Goal: Task Accomplishment & Management: Manage account settings

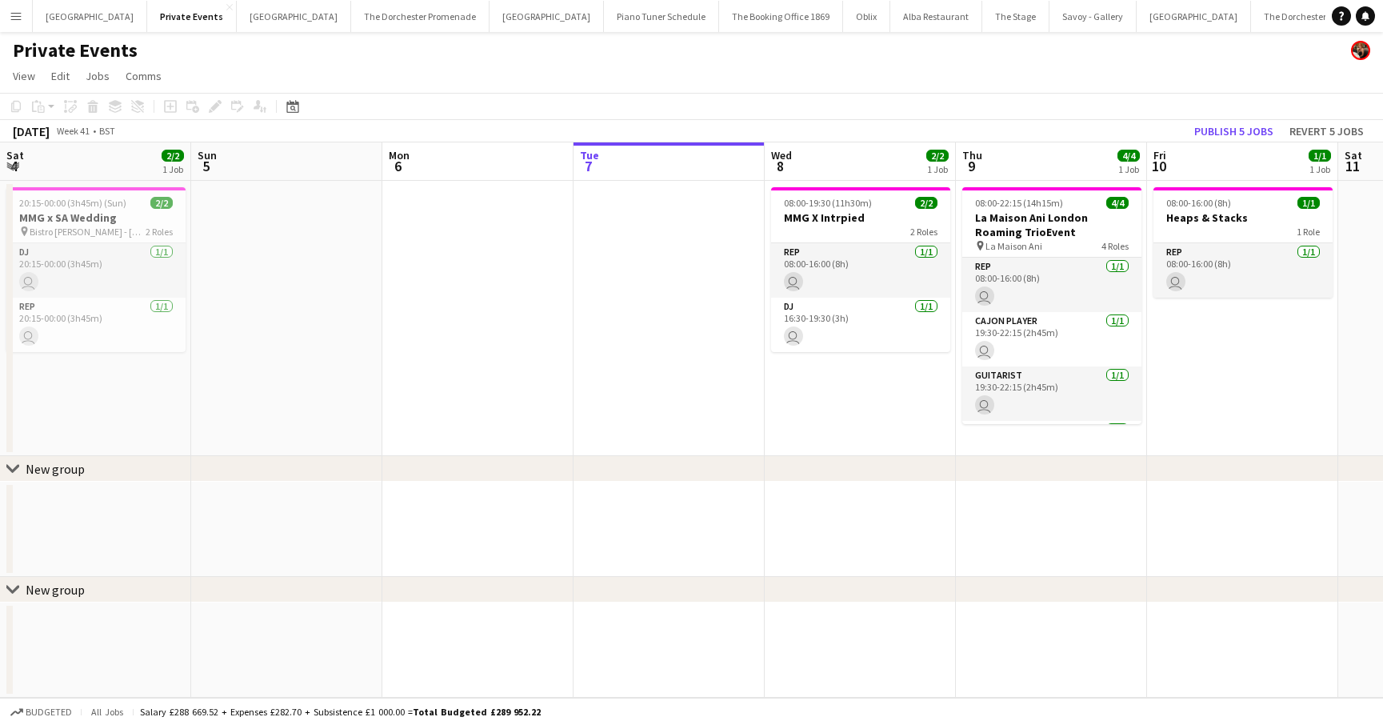
scroll to position [0, 382]
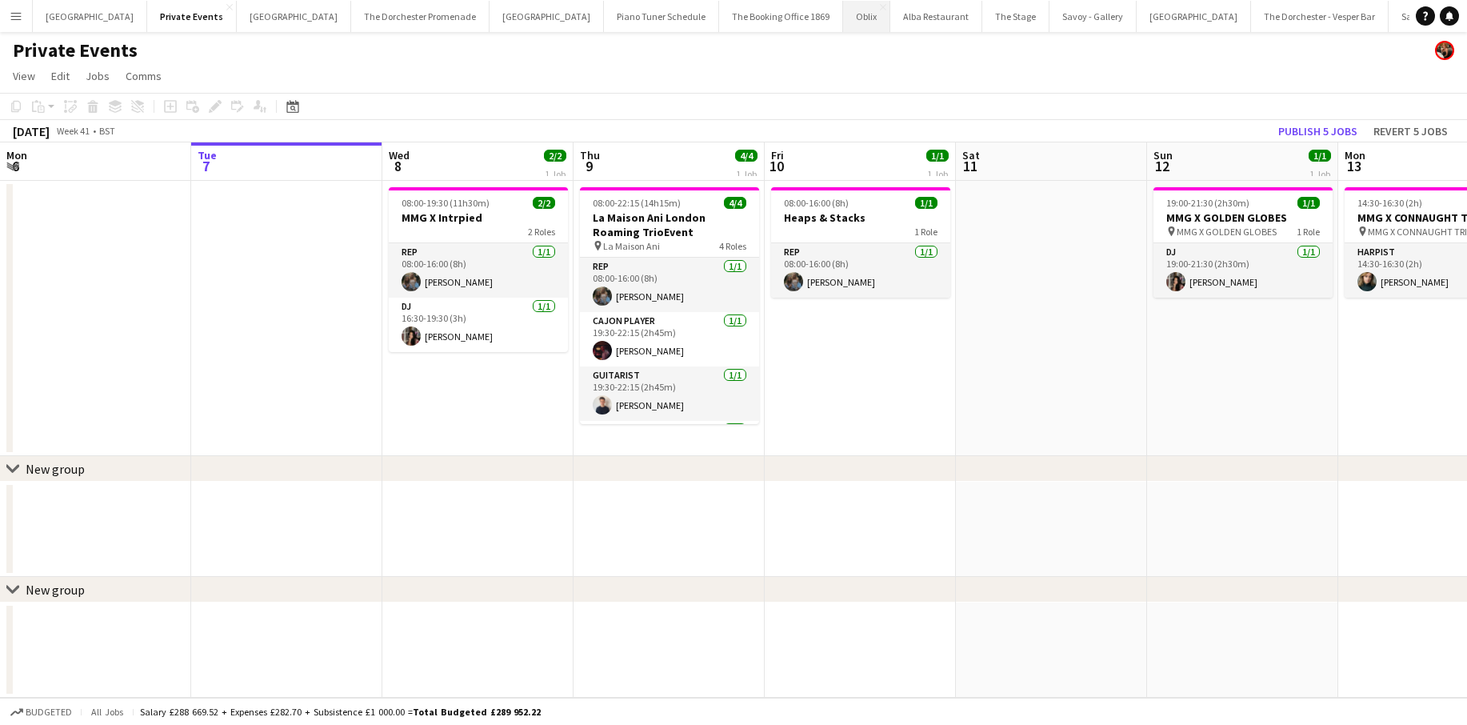
click at [843, 13] on button "Oblix Close" at bounding box center [866, 16] width 47 height 31
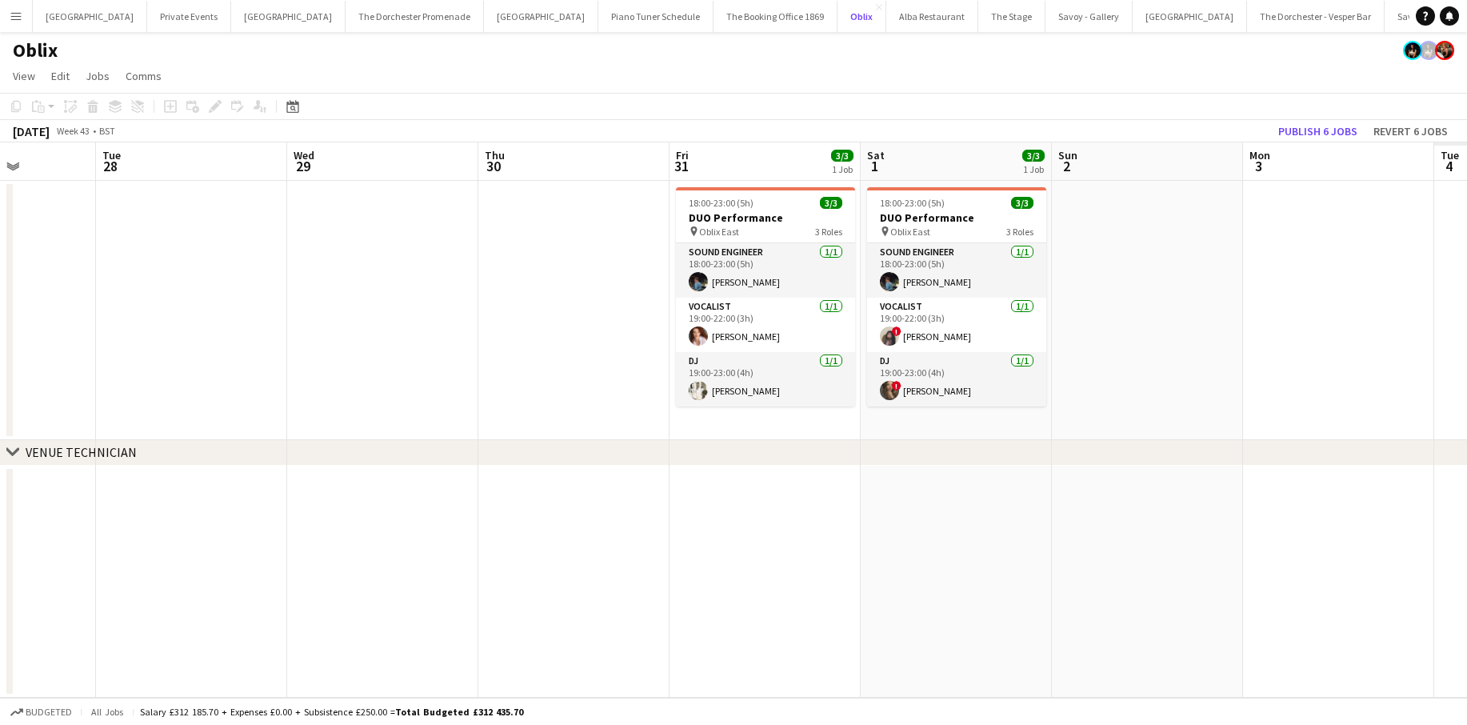
scroll to position [0, 560]
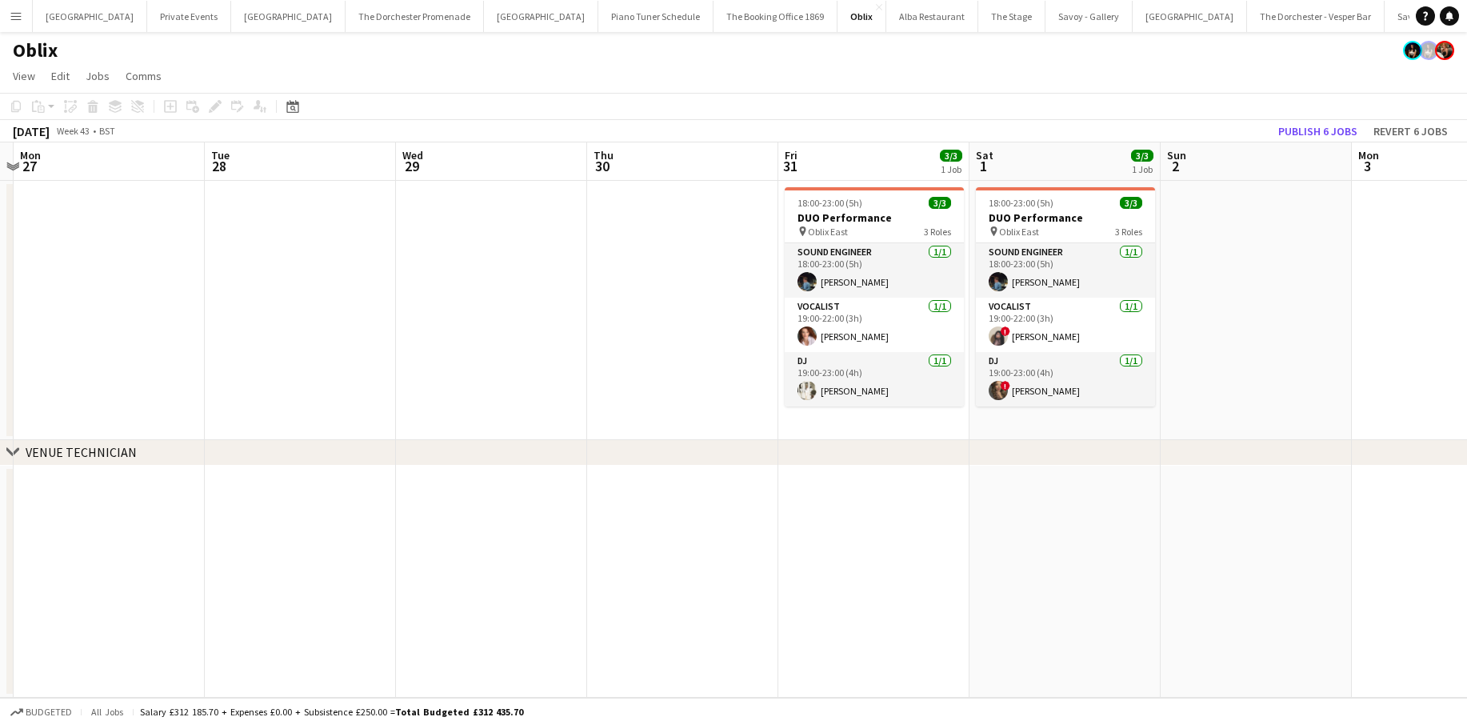
click at [851, 430] on app-date-cell "18:00-23:00 (5h) 3/3 DUO Performance pin Oblix East 3 Roles Sound Engineer [DAT…" at bounding box center [873, 310] width 191 height 259
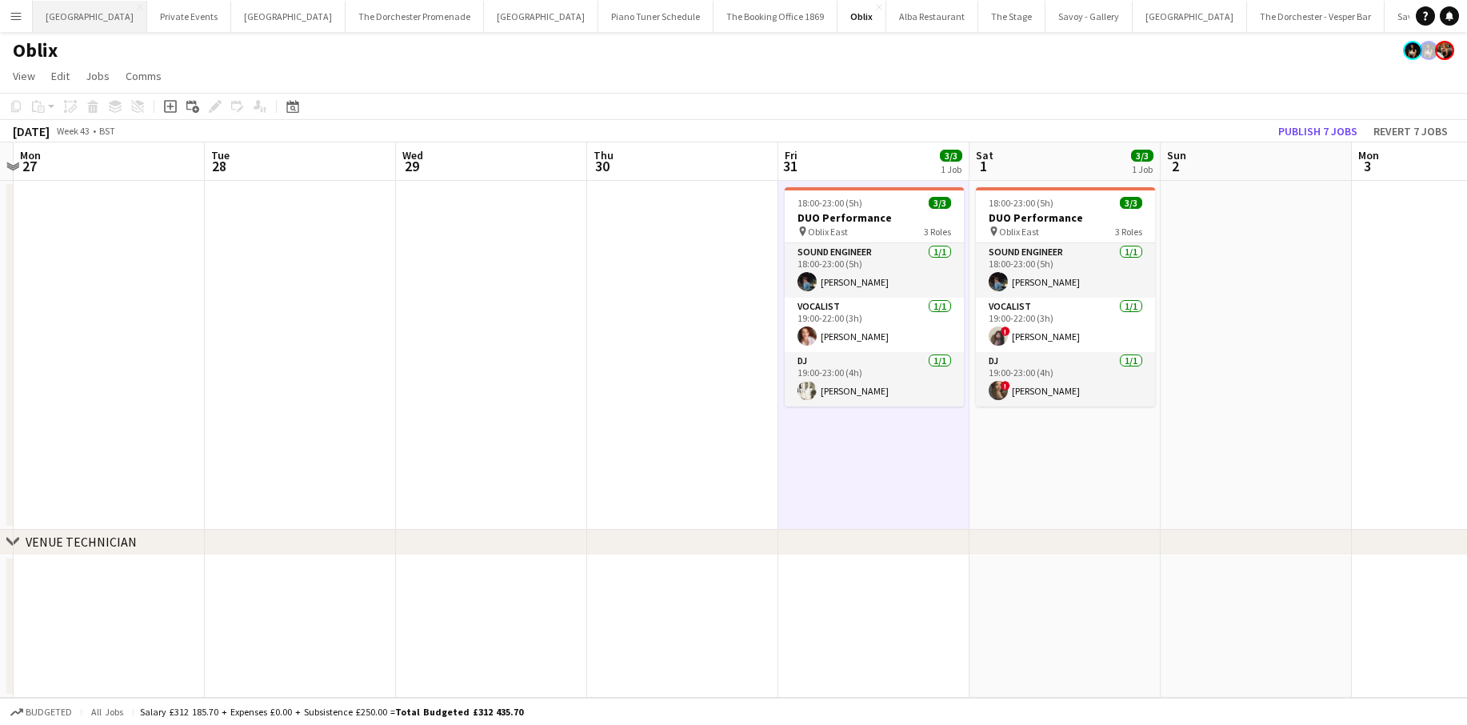
click at [92, 17] on button "[GEOGRAPHIC_DATA] Close" at bounding box center [90, 16] width 114 height 31
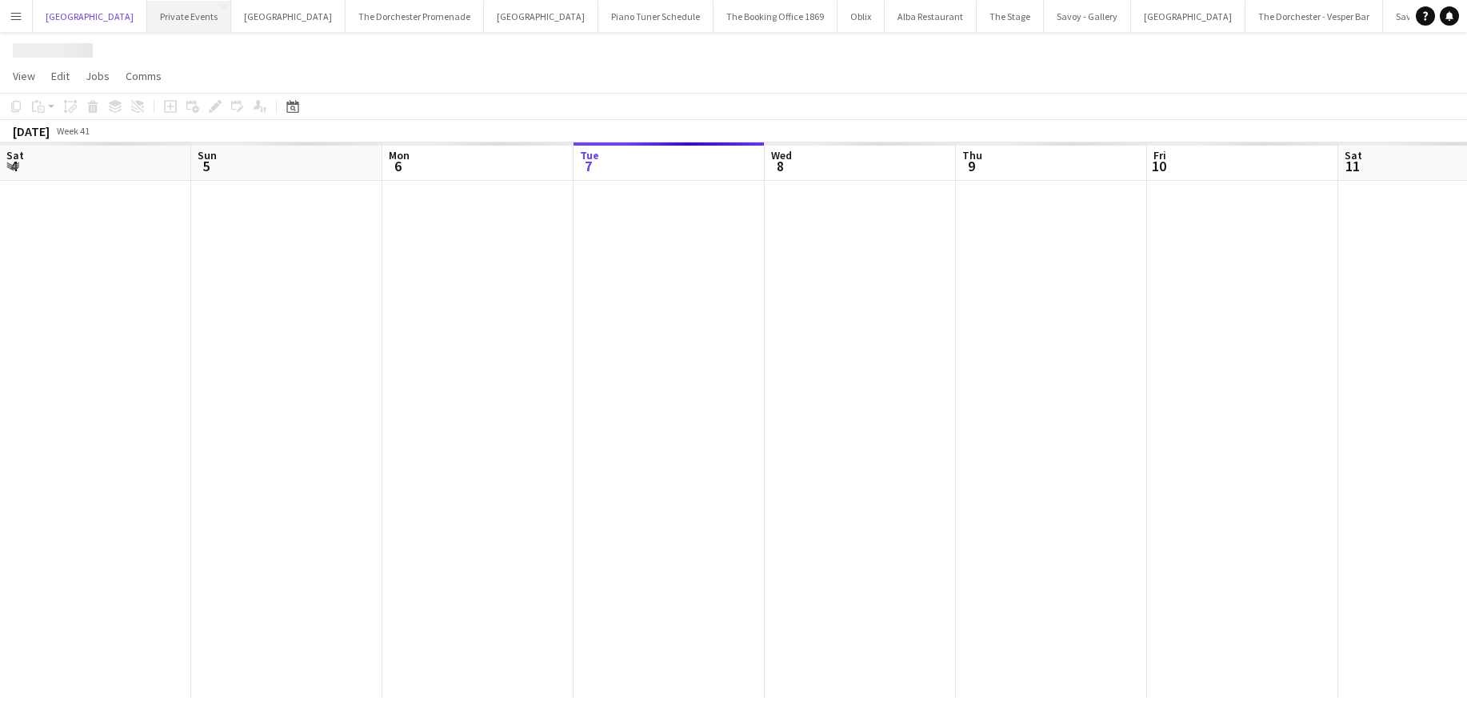
scroll to position [0, 382]
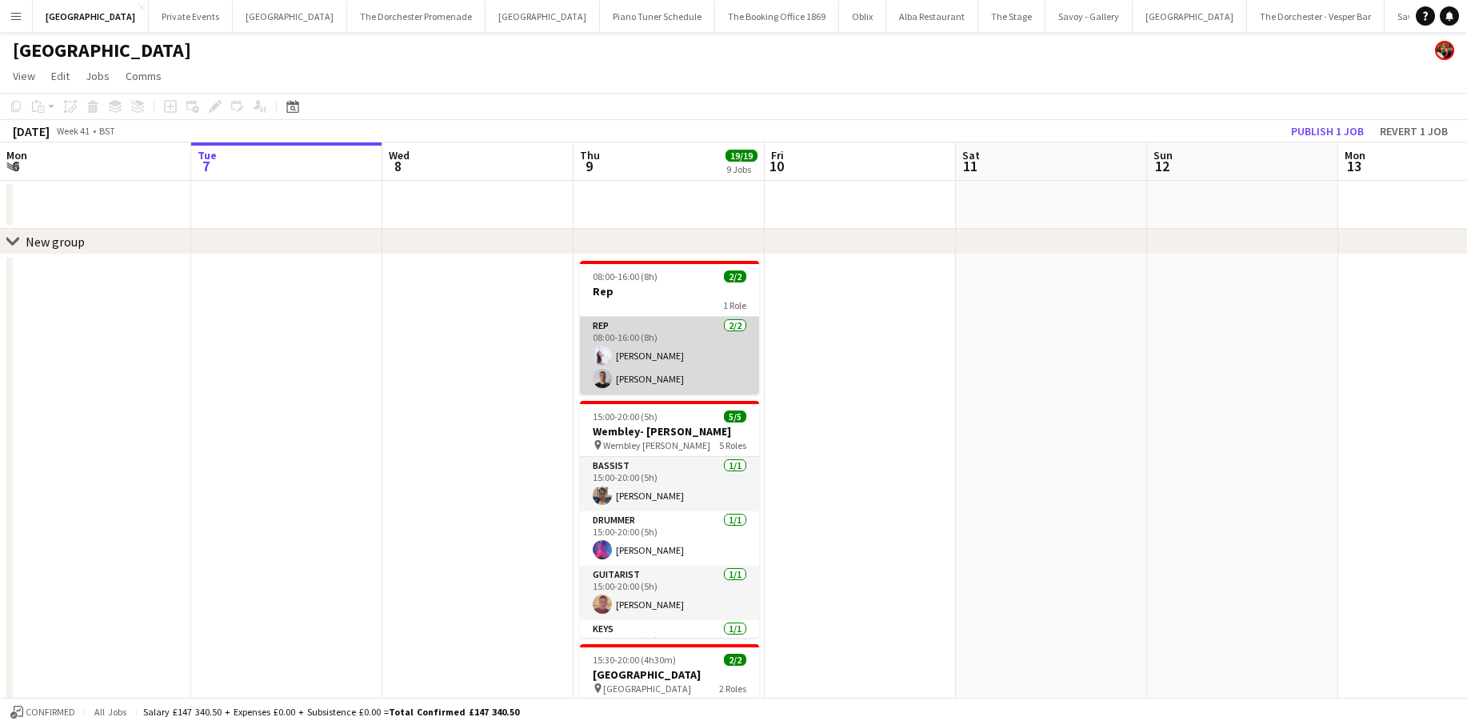
click at [671, 354] on app-card-role "Rep [DATE] 08:00-16:00 (8h) [PERSON_NAME] [PERSON_NAME]" at bounding box center [669, 356] width 179 height 78
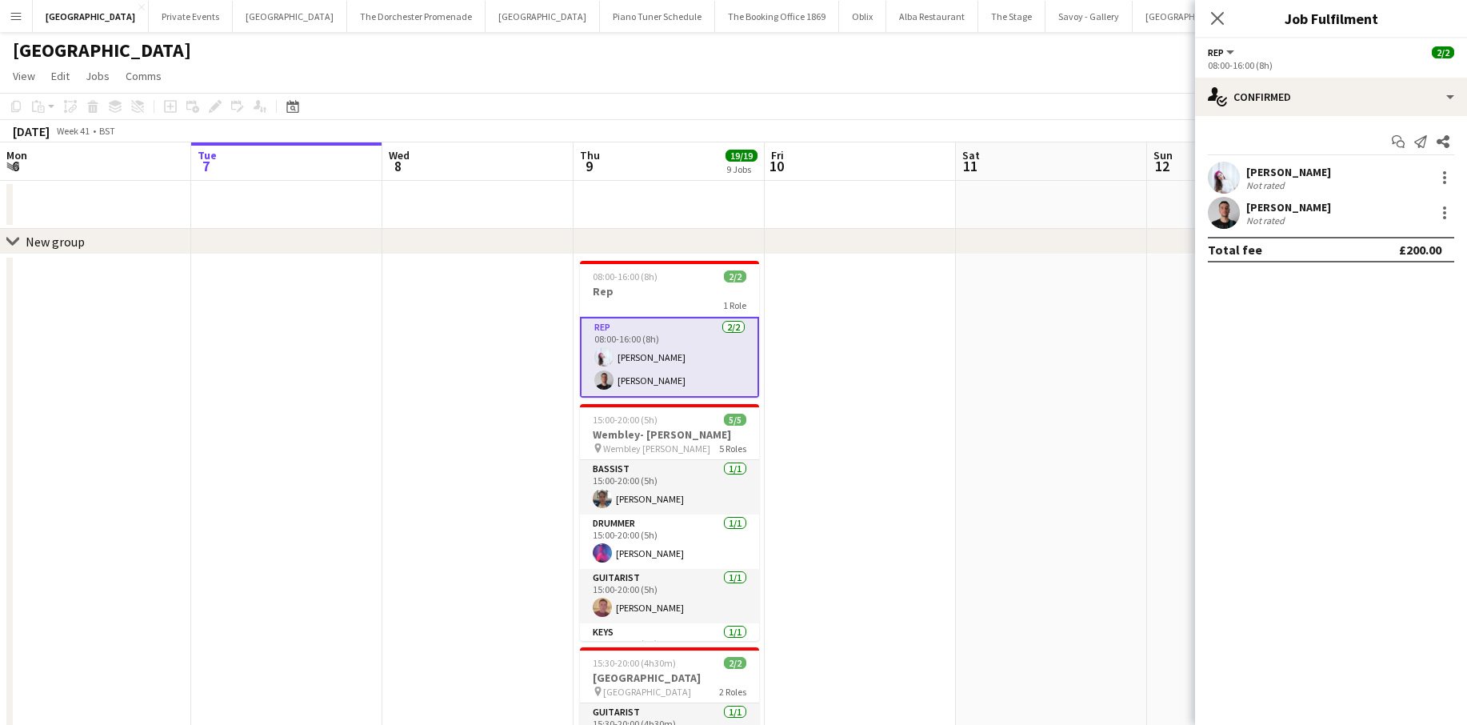
click at [671, 377] on app-card-role "Rep [DATE] 08:00-16:00 (8h) [PERSON_NAME] [PERSON_NAME]" at bounding box center [669, 357] width 179 height 81
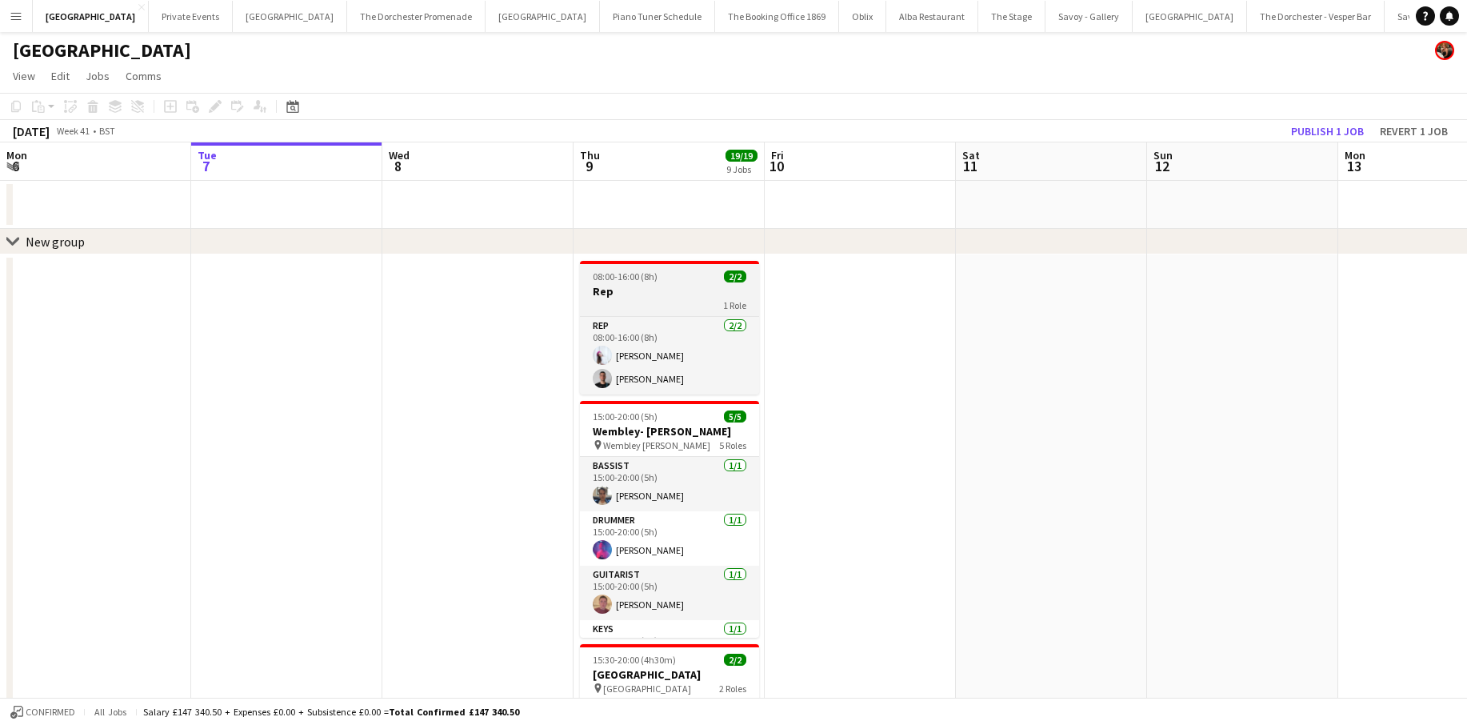
click at [669, 304] on div "1 Role" at bounding box center [669, 304] width 179 height 13
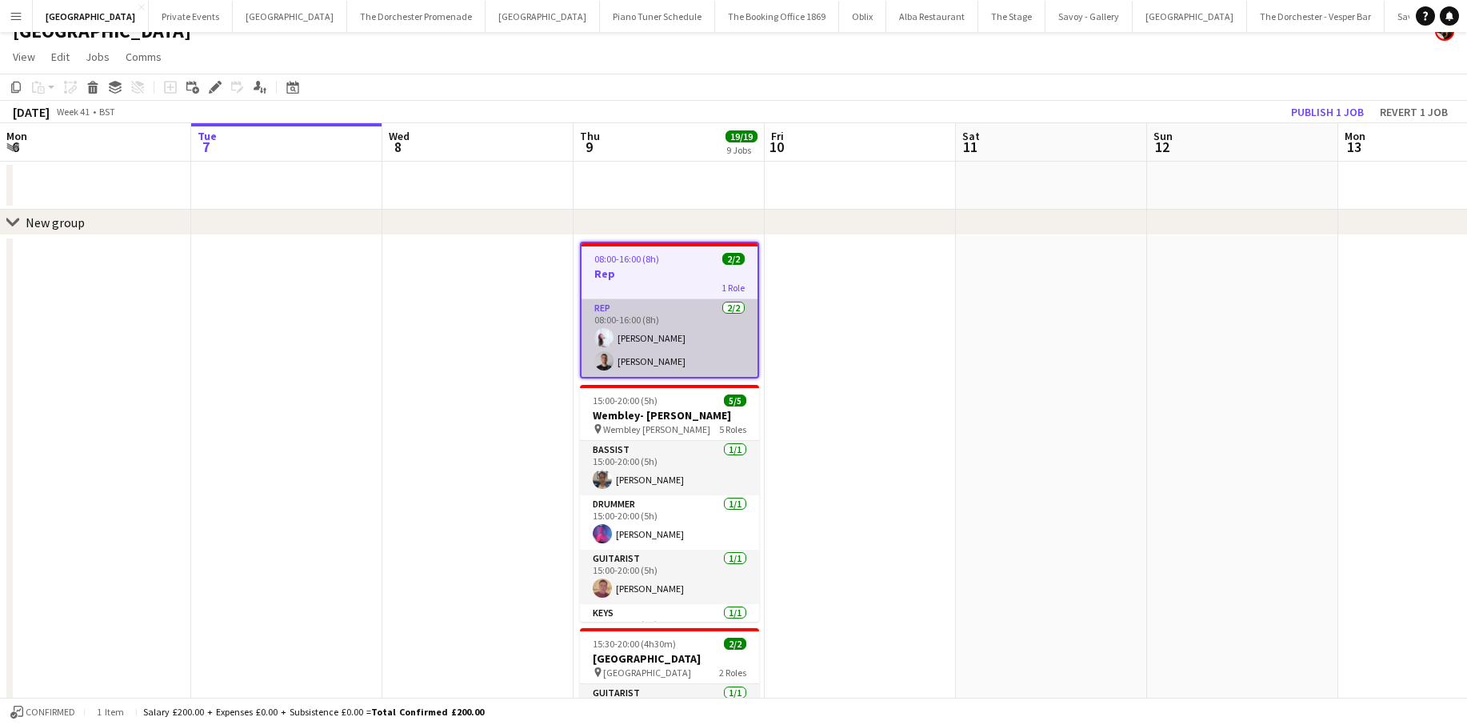
scroll to position [0, 0]
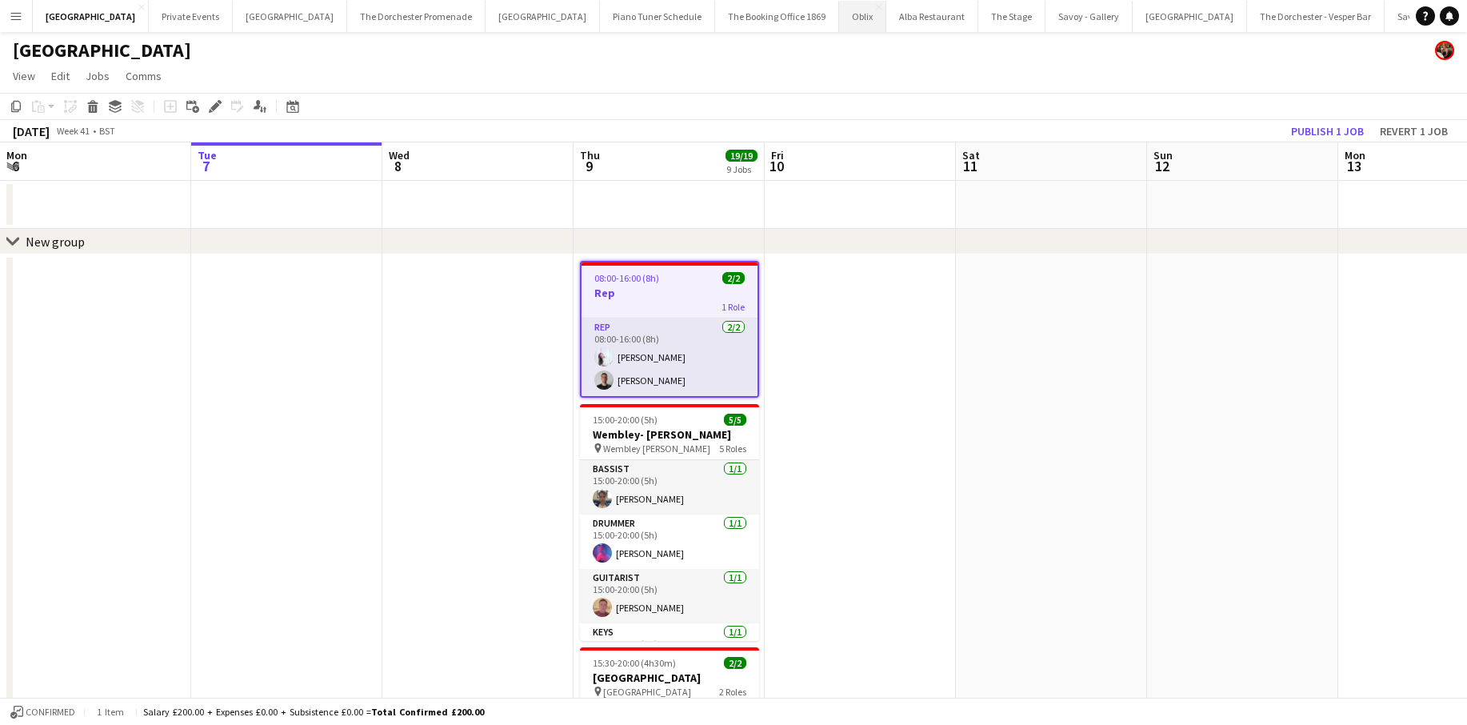
click at [839, 13] on button "Oblix Close" at bounding box center [862, 16] width 47 height 31
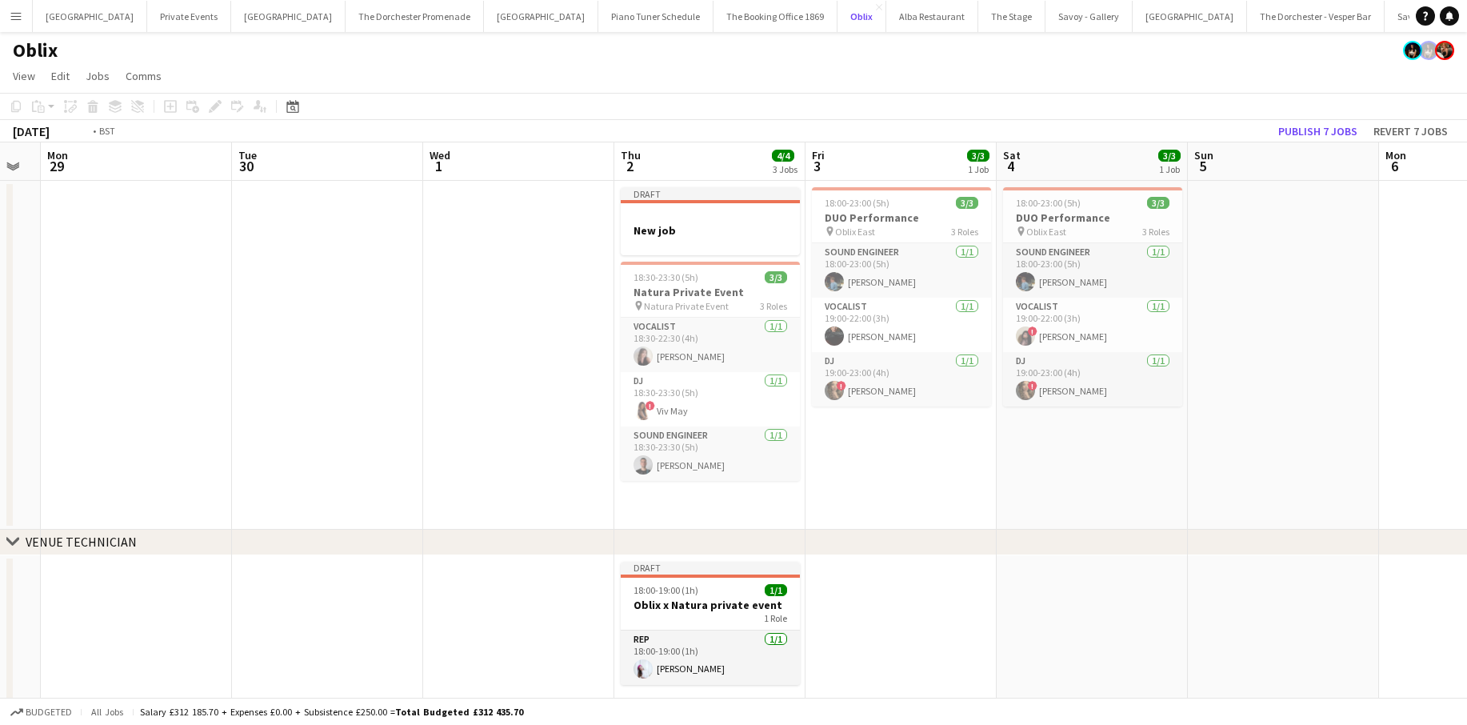
scroll to position [0, 428]
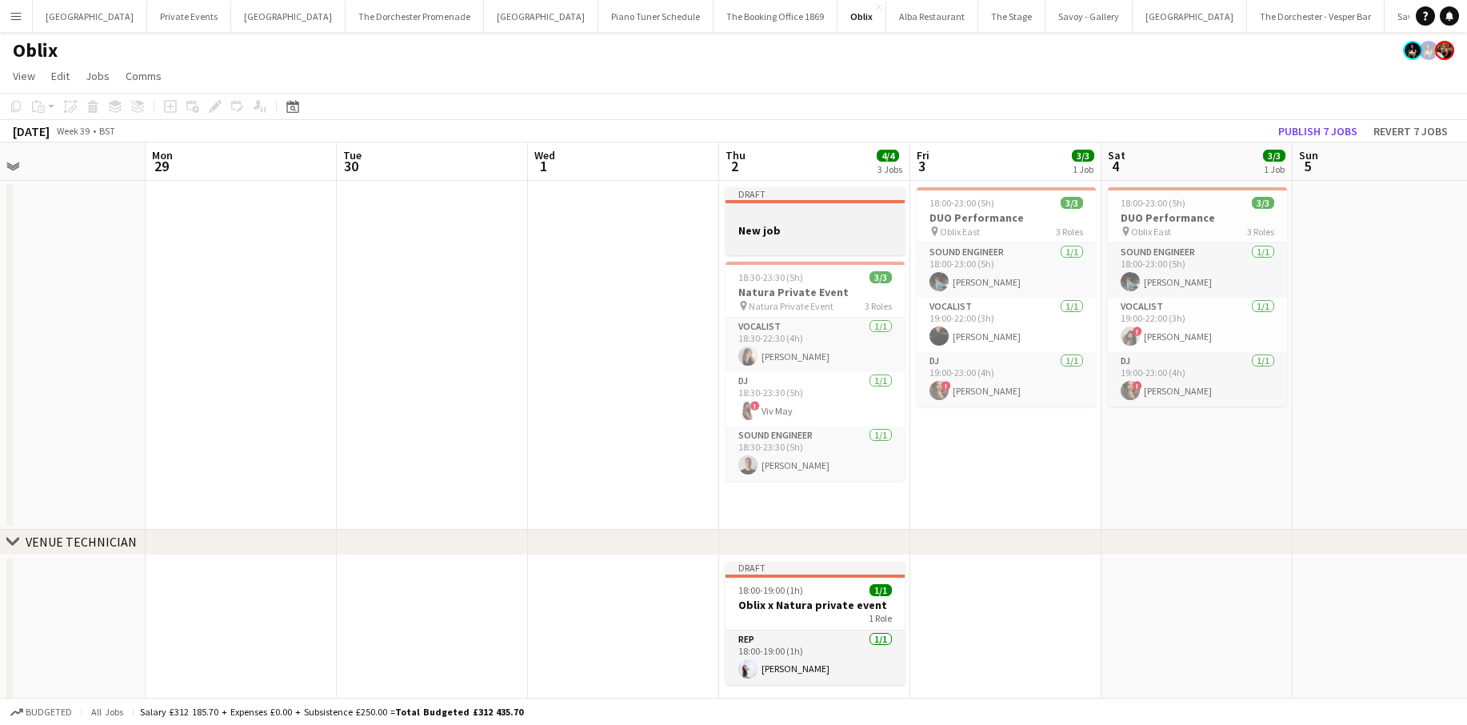
click at [810, 235] on h3 "New job" at bounding box center [814, 230] width 179 height 14
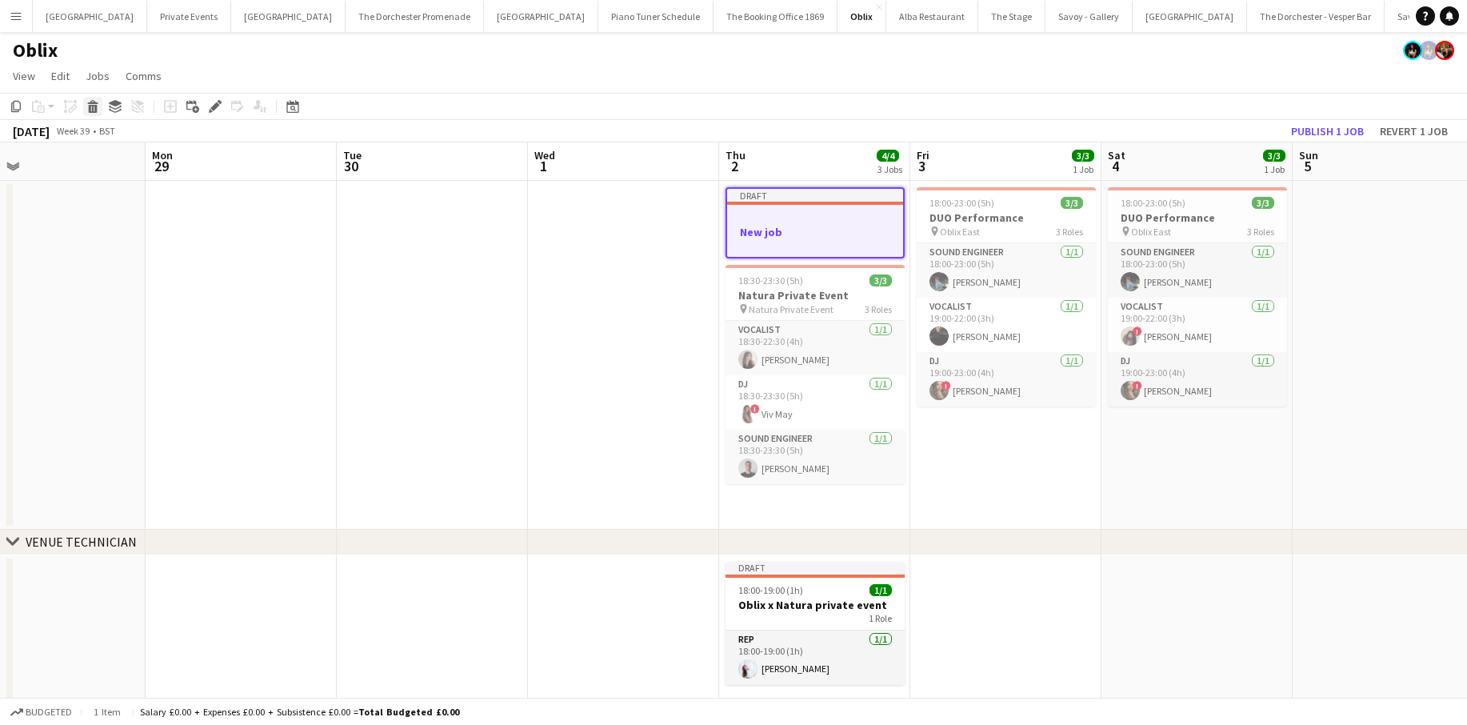
click at [93, 112] on icon at bounding box center [93, 109] width 9 height 8
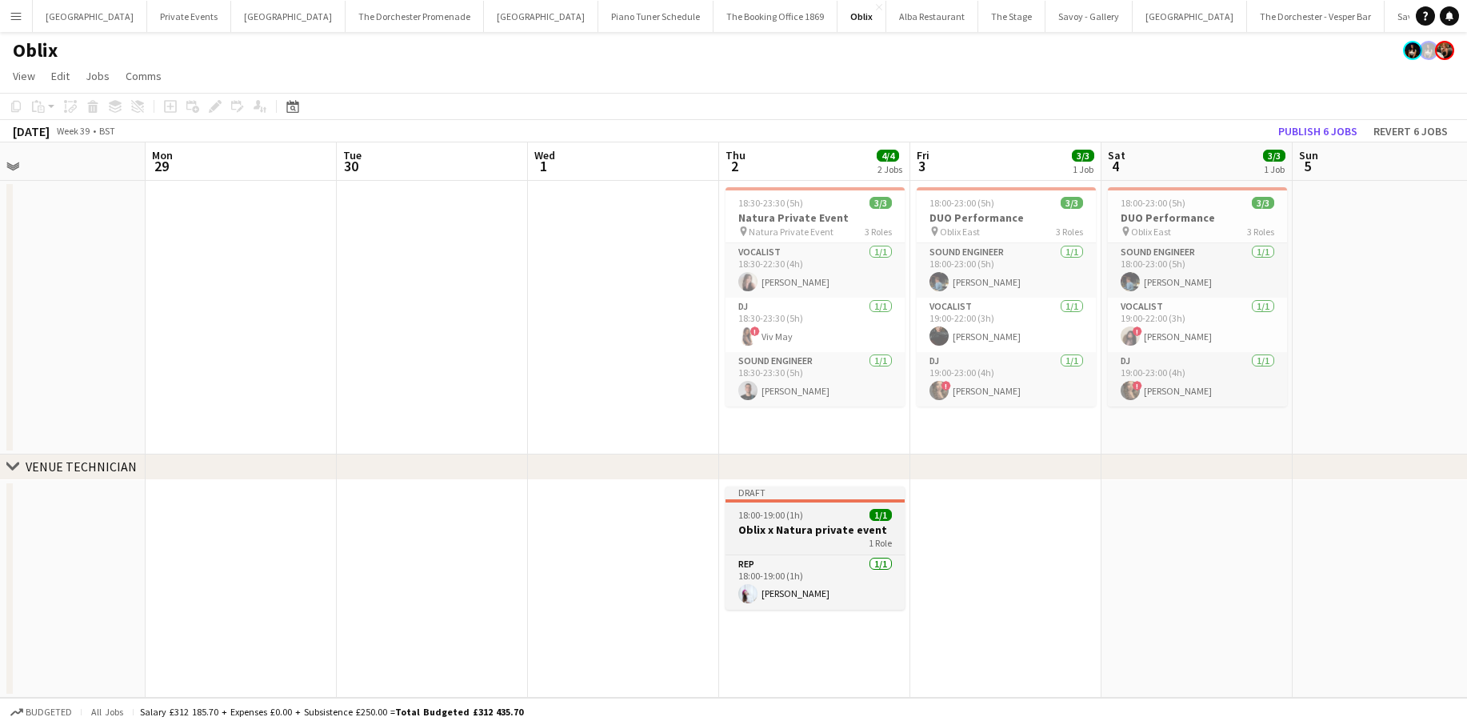
click at [745, 491] on div "Draft" at bounding box center [814, 492] width 179 height 13
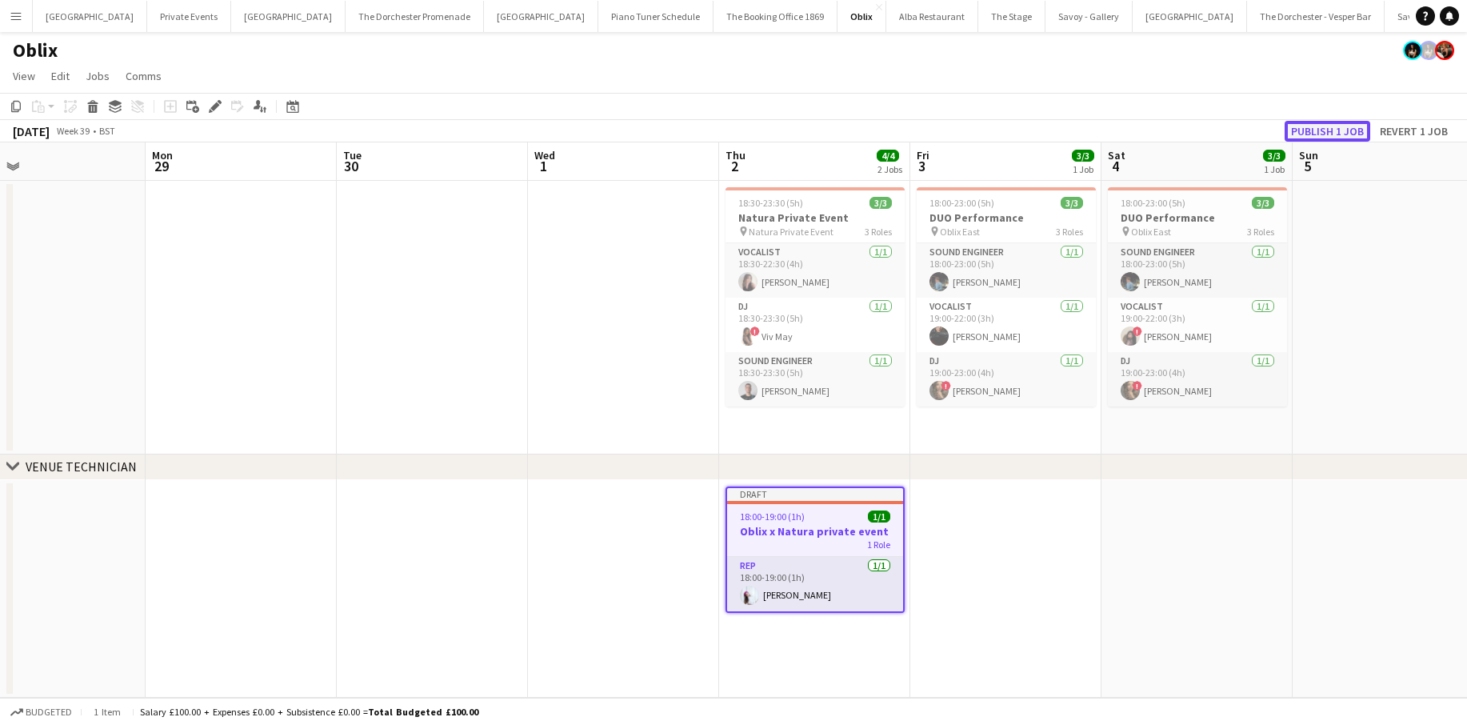
click at [1312, 129] on button "Publish 1 job" at bounding box center [1328, 131] width 86 height 21
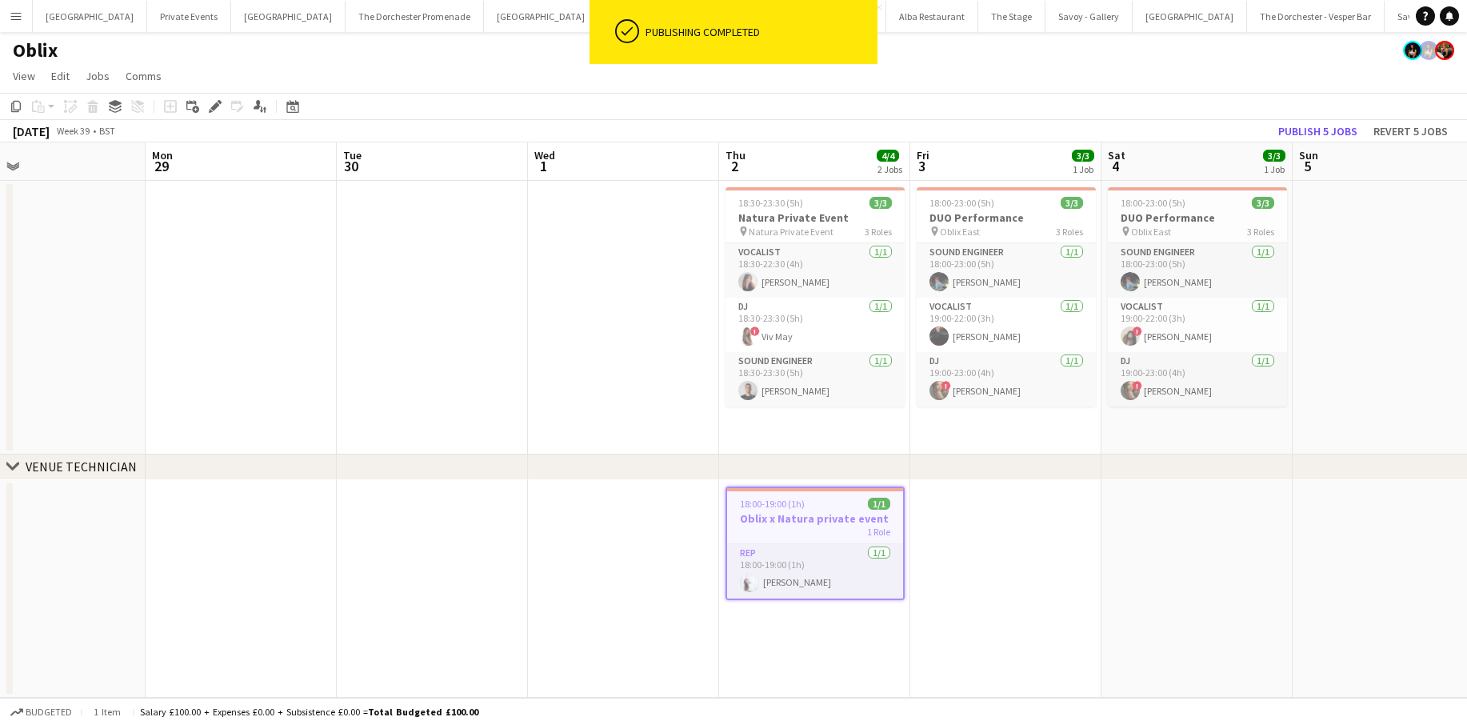
click at [651, 459] on div "chevron-right VENUE [GEOGRAPHIC_DATA]" at bounding box center [733, 467] width 1467 height 26
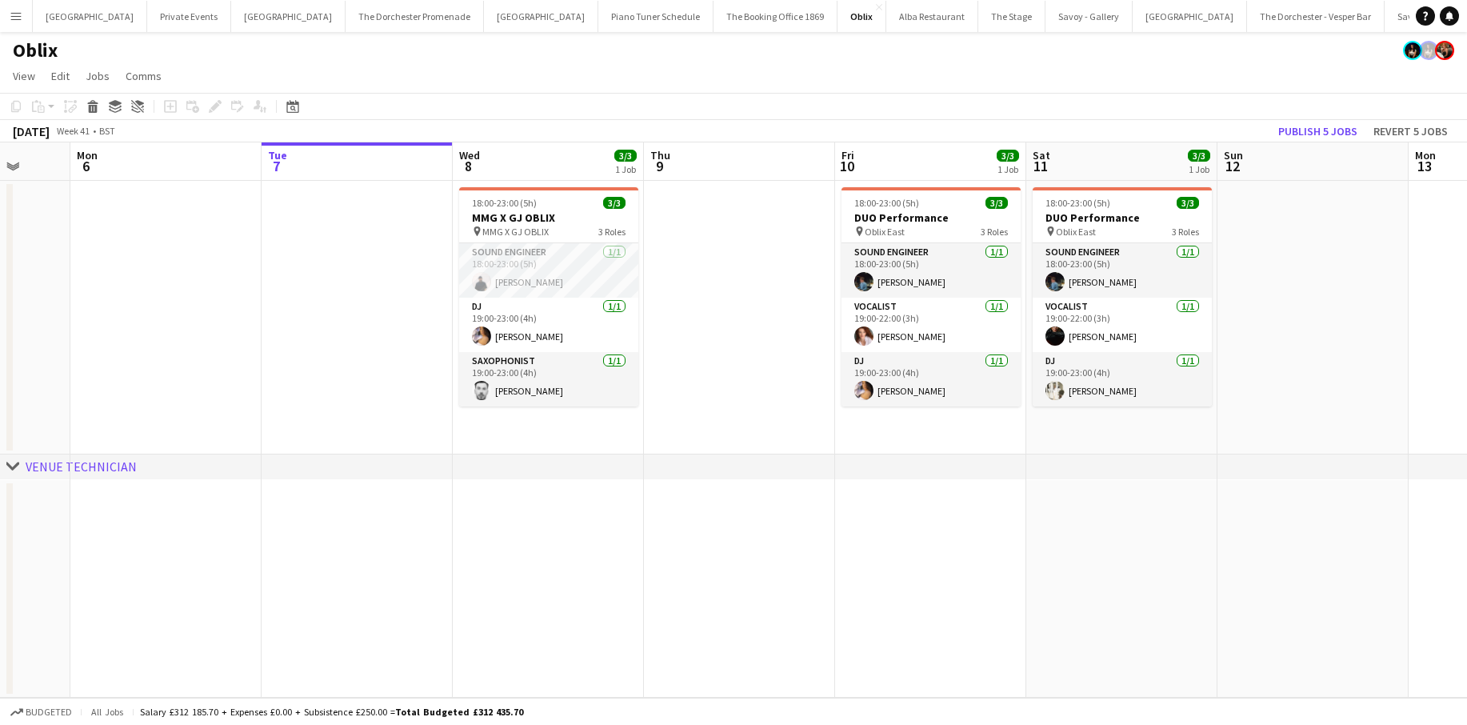
scroll to position [0, 500]
